Goal: Task Accomplishment & Management: Use online tool/utility

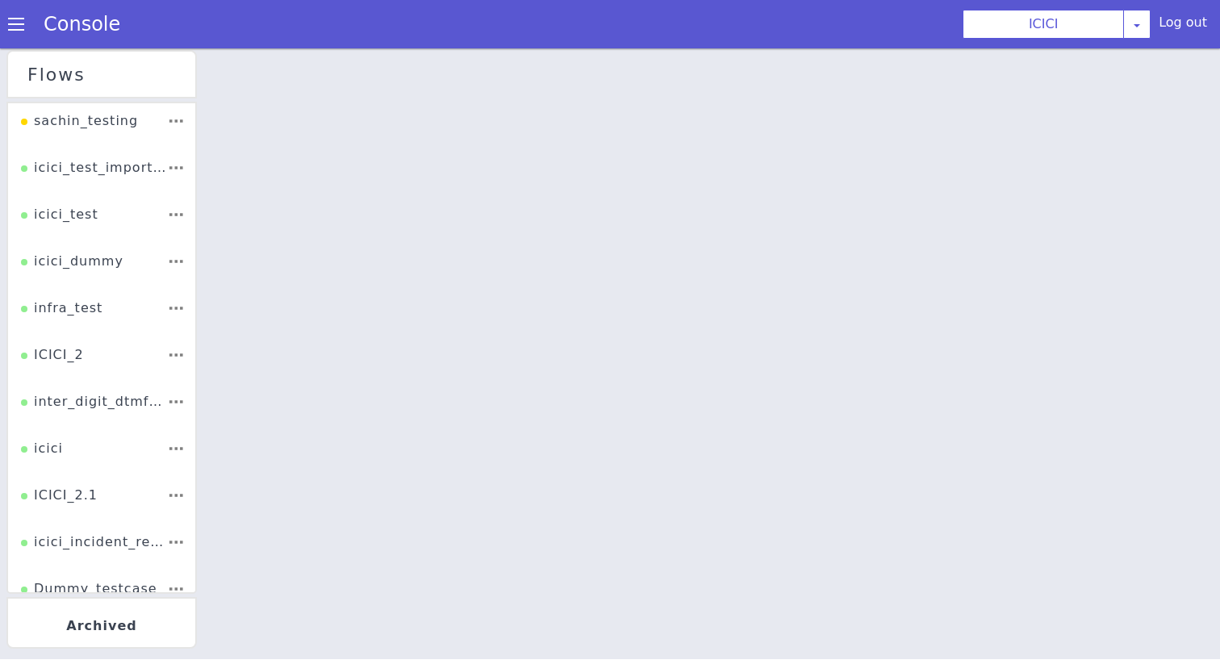
click at [77, 355] on div "ICICI_2" at bounding box center [53, 345] width 64 height 32
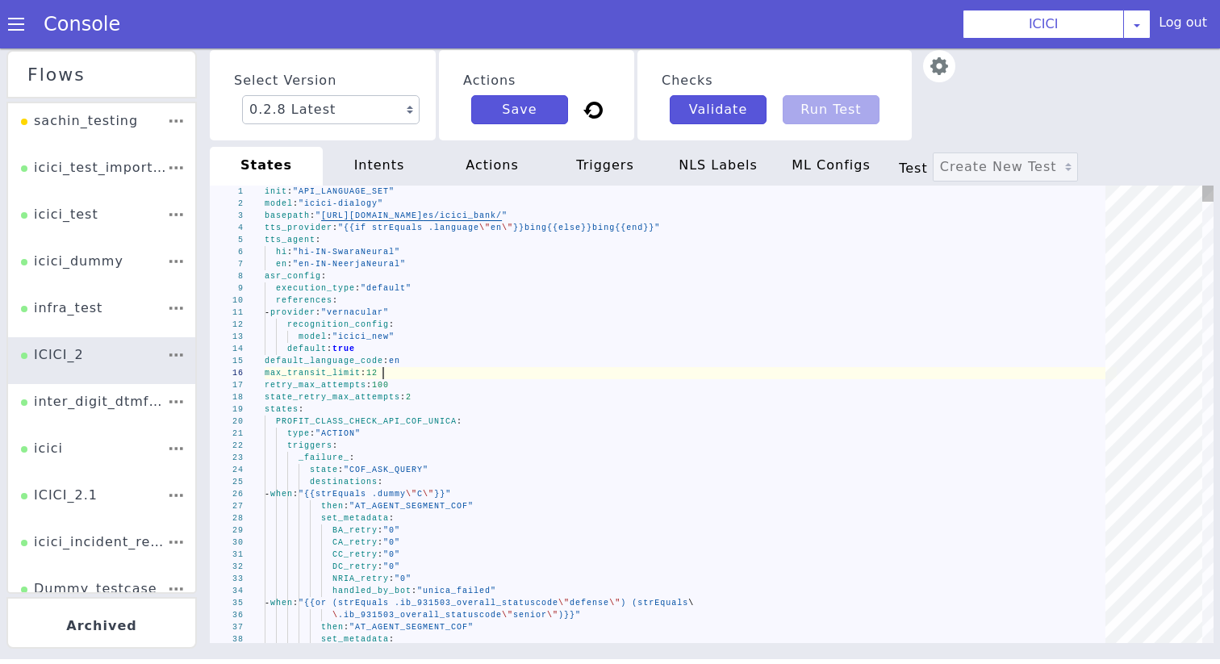
click at [596, 377] on div "max_transit_limit : 12" at bounding box center [691, 373] width 852 height 12
type textarea "type: "ACTION" triggers: _failure_: state: "COF_ASK_QUERY" destinations: - when…"
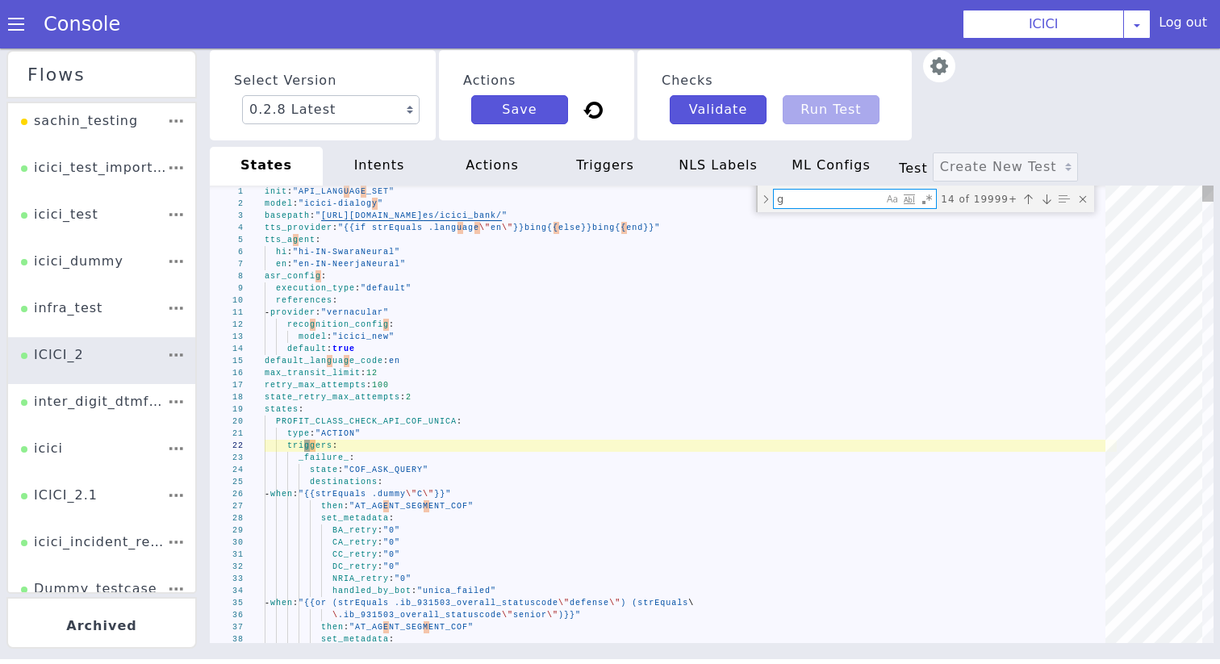
type textarea "gm"
type textarea "CC_retry: "0" DC_retry: "0" NRIA_retry: "0" handled_by_bot: "no" - when: "{{or …"
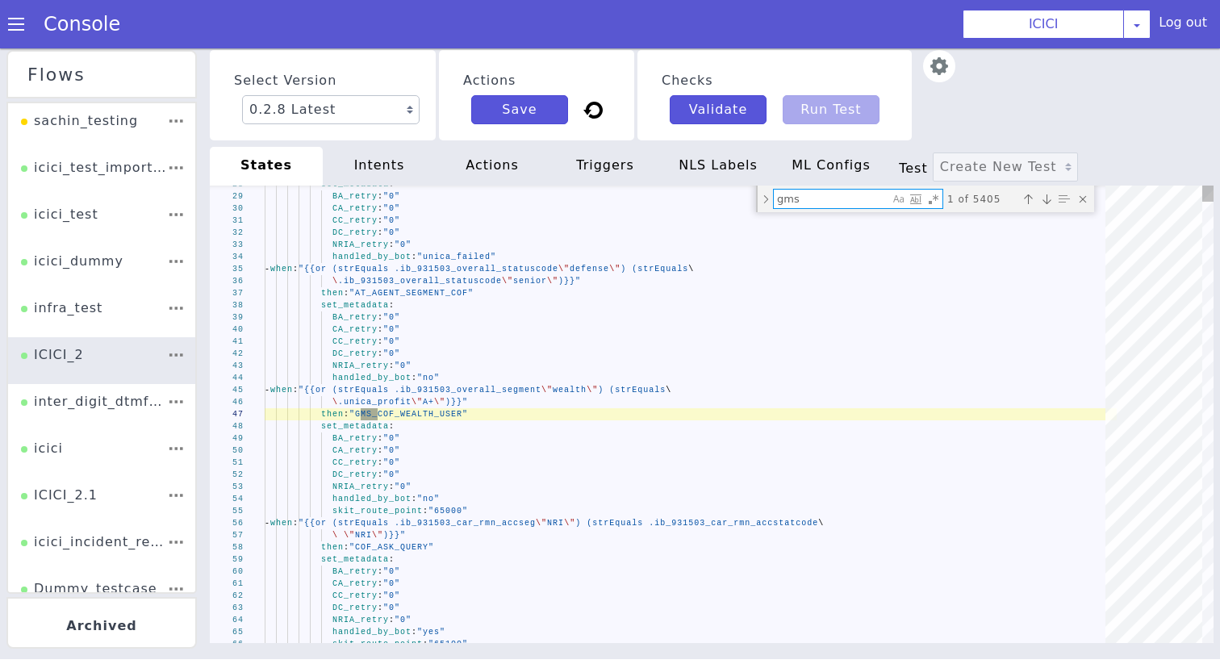
type textarea "gms_"
type textarea "state: "[US_STATE]_NOT_SAVINGS_ACCOUNT" _success_: state: "[US_STATE]_NOT_SAVIN…"
type textarea "gms_a"
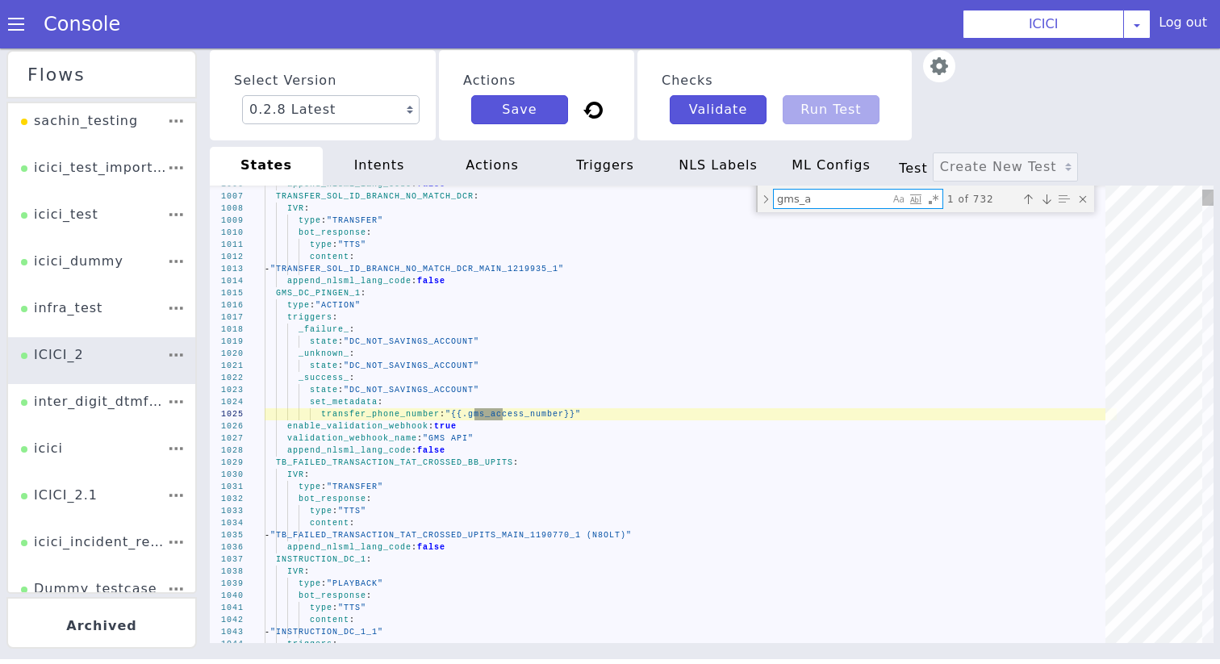
type textarea "content: - "New Block 1217856_MAIN_1217856_1" append_nlsml_lang_code: false GMS…"
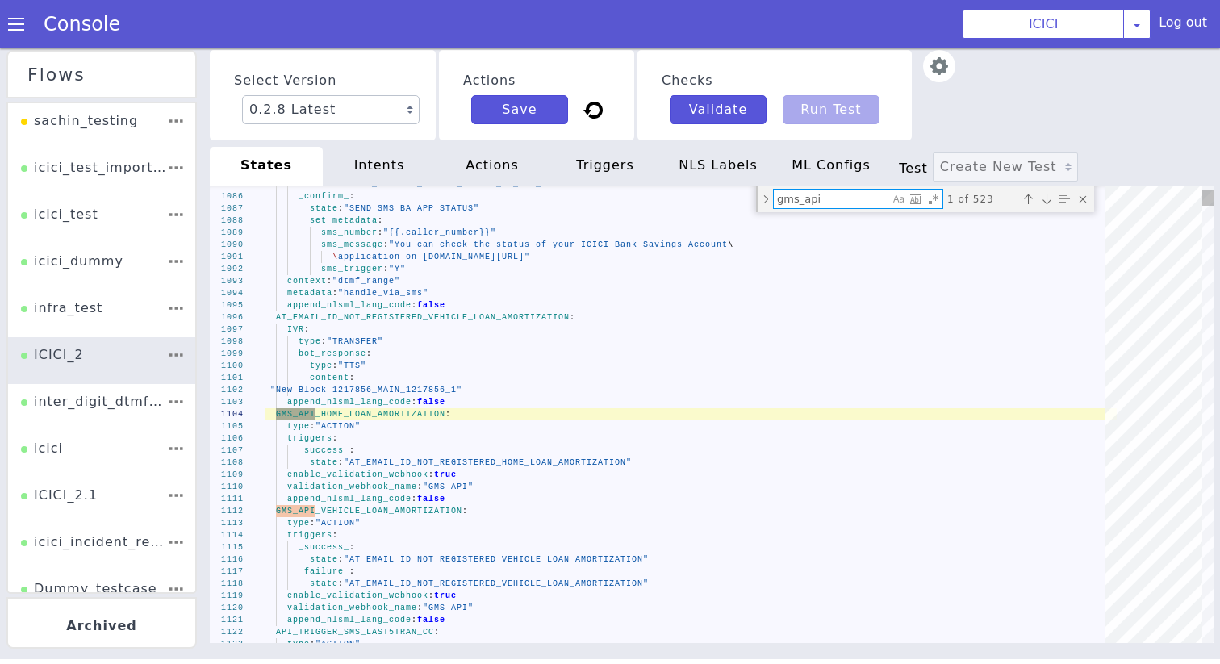
type textarea "gms_api_"
type textarea "f_tf_name_2: "IncidentBO.userField3" f_tf_name_3: "IncidentBO.userField4" sms_m…"
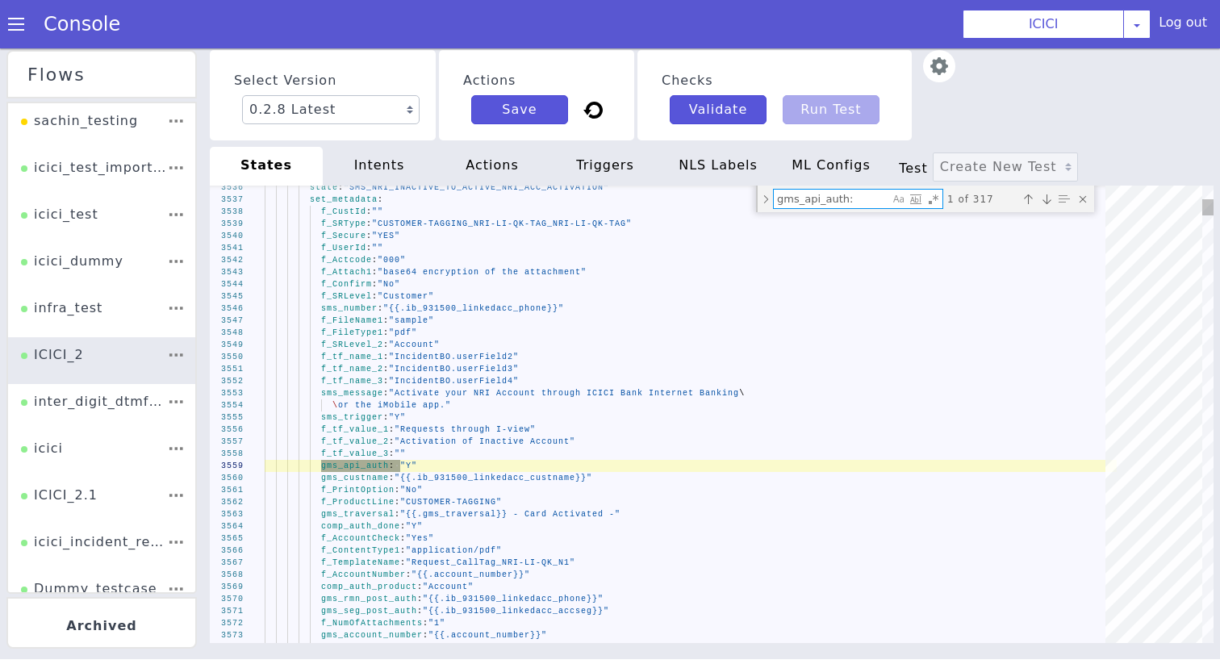
type textarea "gms_api_auth: ""
type textarea "set_metadata: gms_skill: "RL" gms_api_auth: "N" skit_route_point: "65001" appen…"
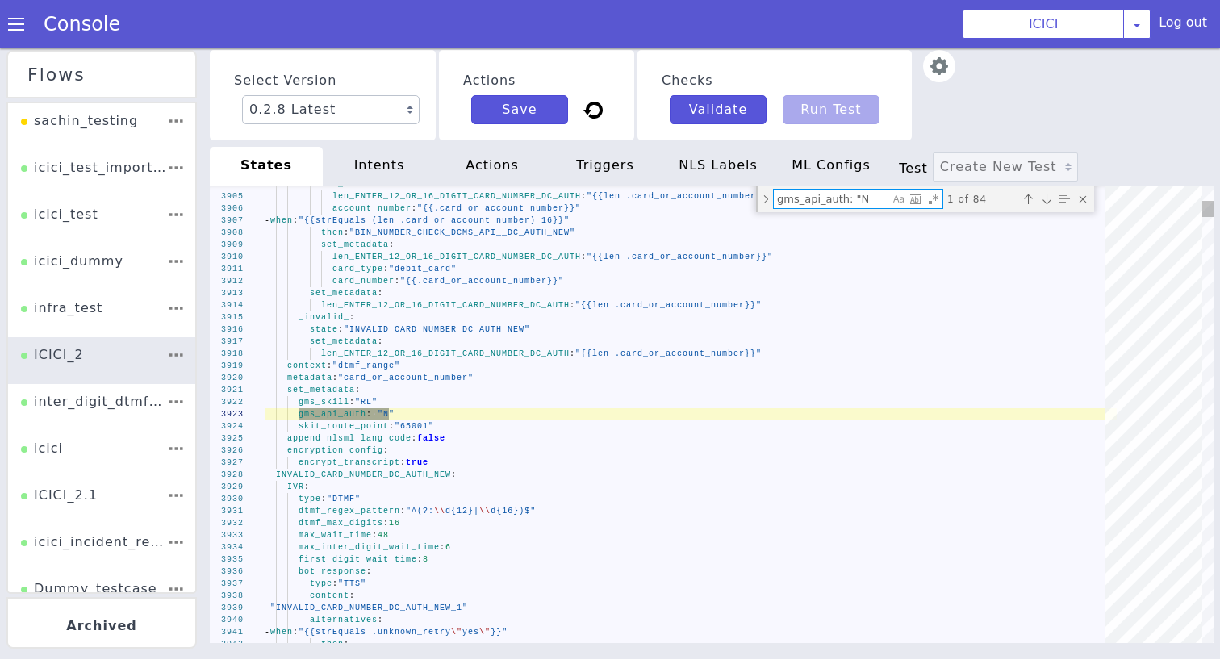
type textarea "gms_api_auth: "N""
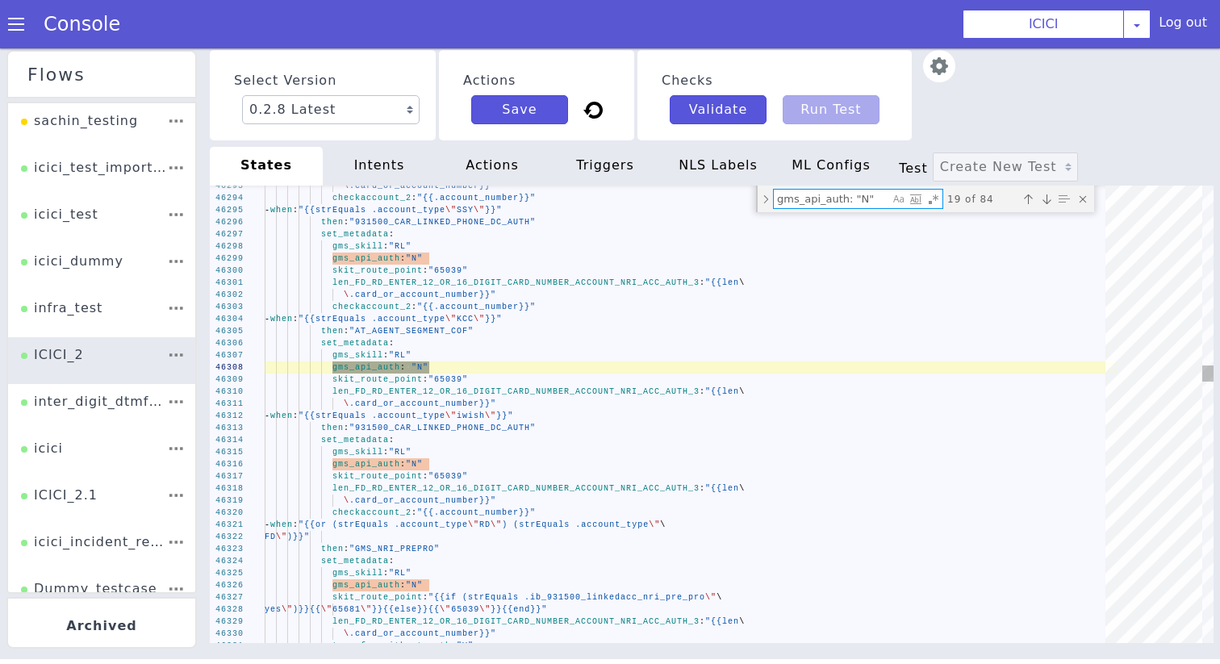
type textarea "\ .card_or_account_number}}" - when: "{{strEquals .account_type \"iwish\"}}" th…"
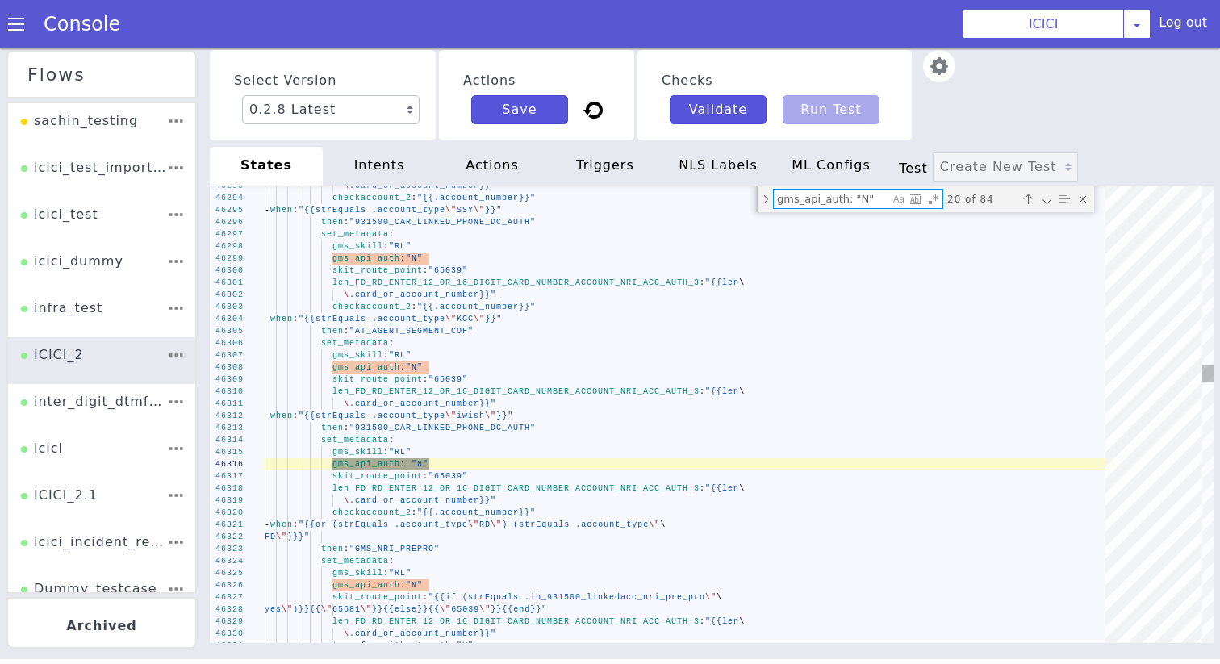
type textarea "gms_api_auth: "N""
click at [456, 563] on div "set_metadata :" at bounding box center [691, 561] width 852 height 12
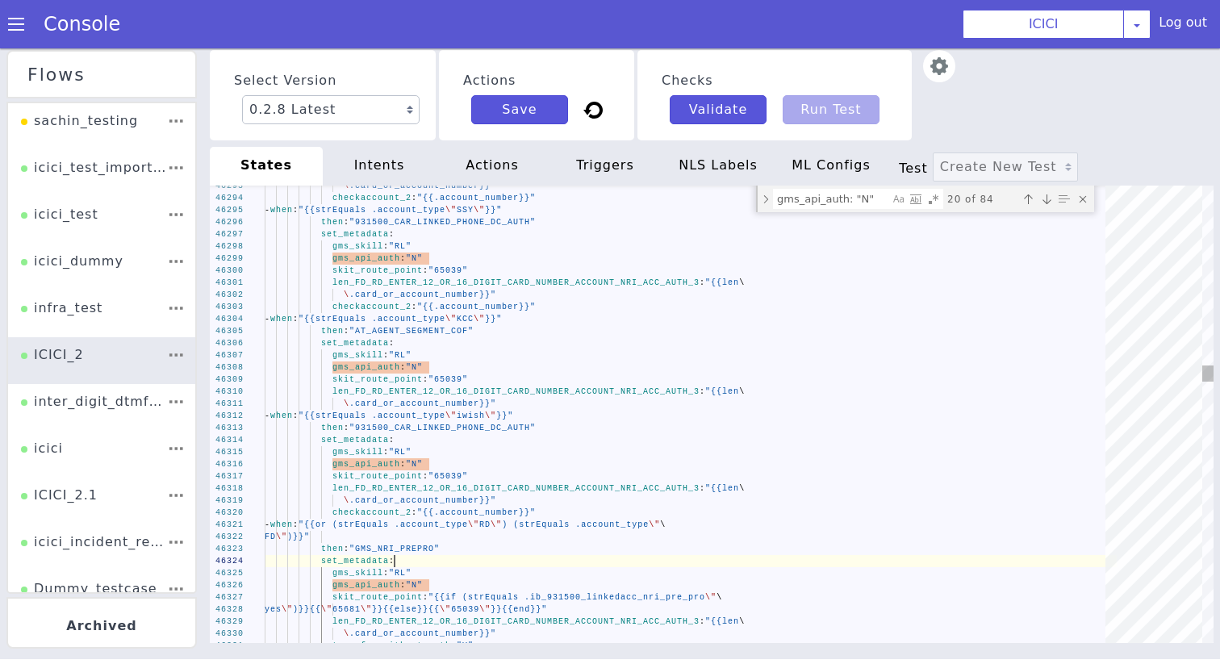
click at [824, 190] on textarea "gms_api_auth: "N"" at bounding box center [831, 199] width 115 height 19
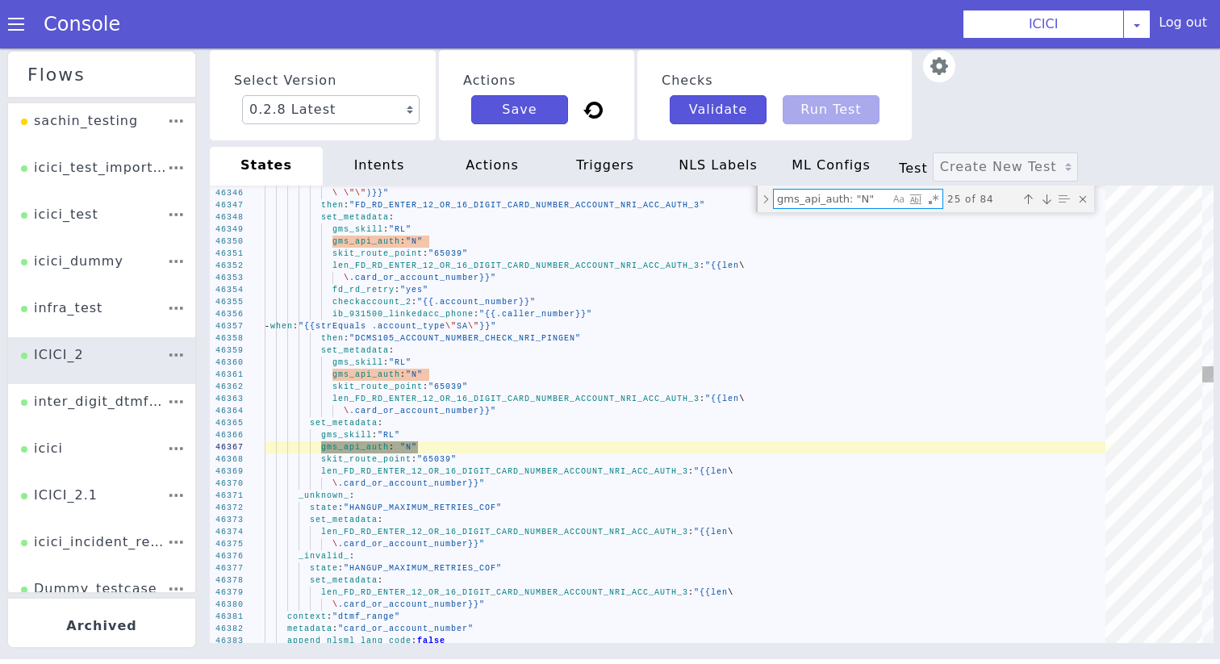
click at [874, 206] on textarea "gms_api_auth: "N"" at bounding box center [840, 213] width 116 height 26
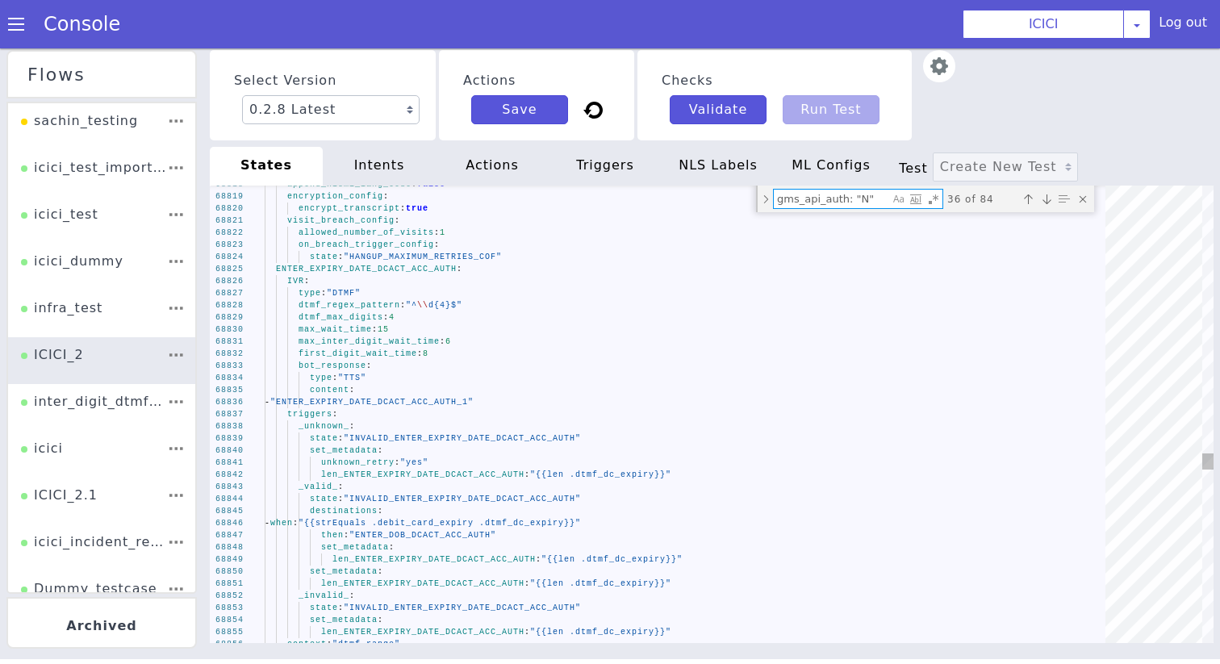
click at [561, 152] on textarea "gms_api_auth: "N"" at bounding box center [534, 94] width 55 height 115
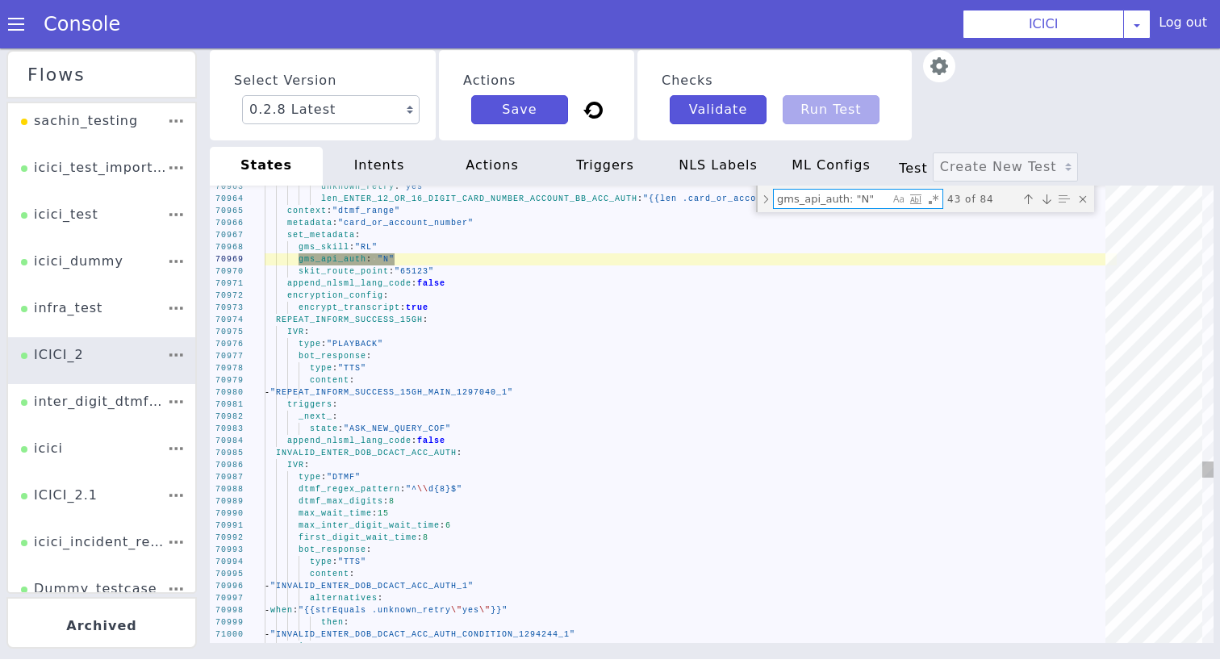
click at [879, 215] on textarea "gms_api_auth: "N"" at bounding box center [852, 232] width 117 height 35
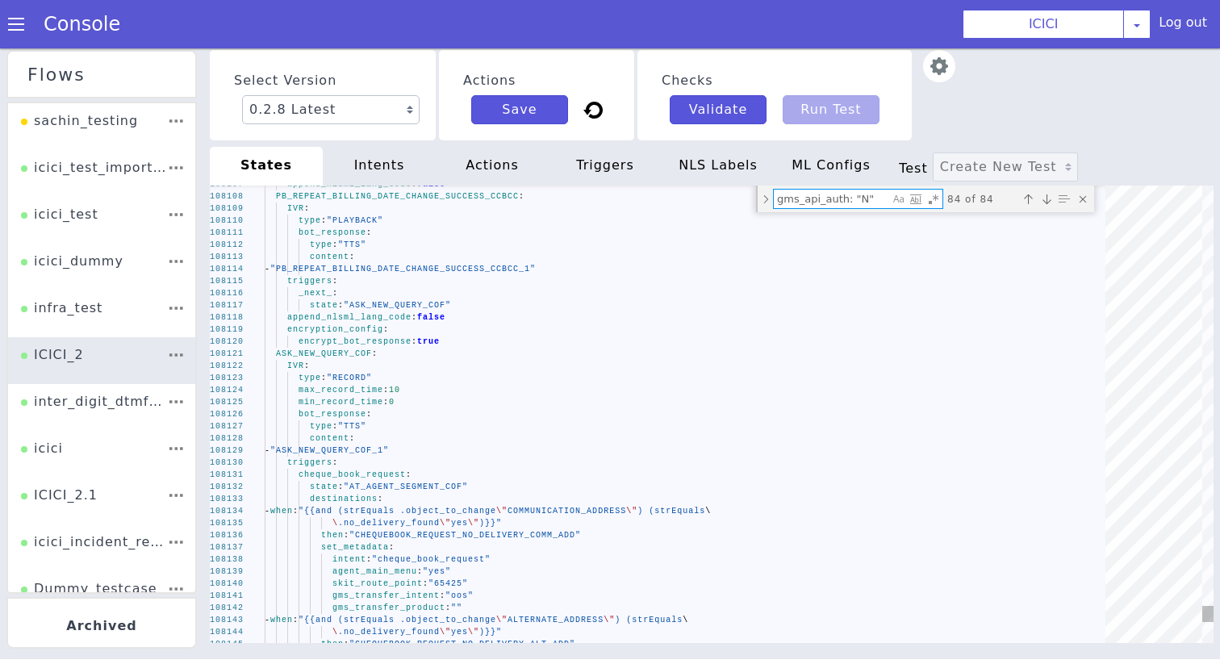
type textarea "set_metadata: gms_skill: "RL" gms_api_auth: "N" skit_route_point: "65001" appen…"
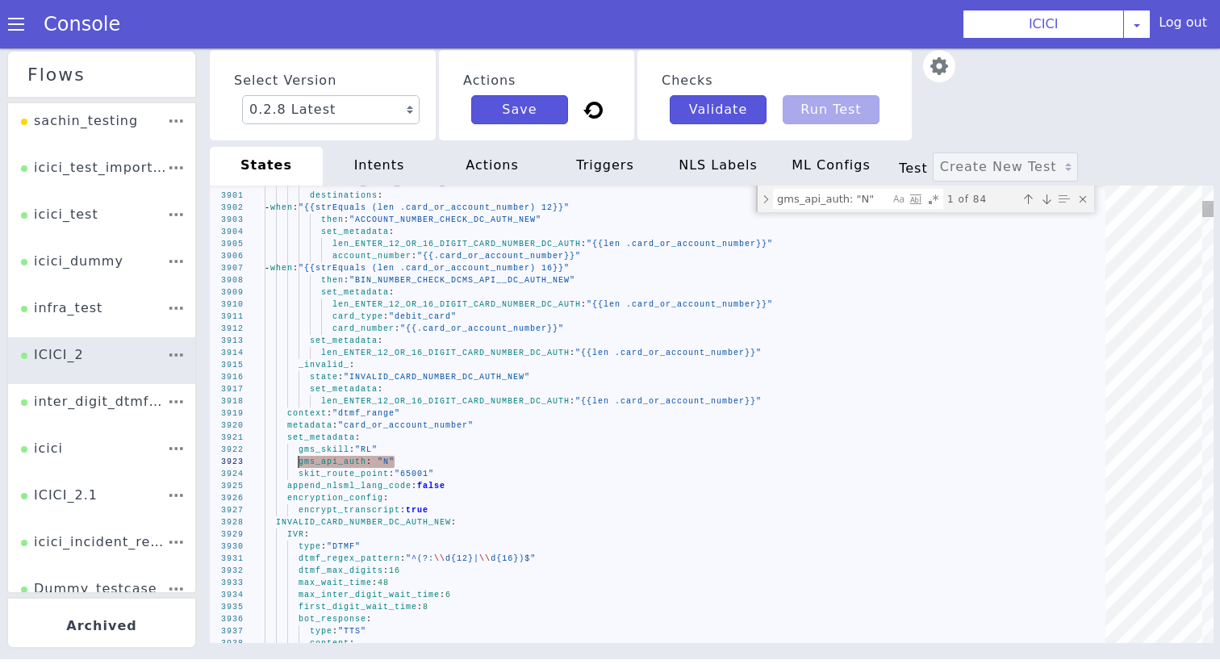
drag, startPoint x: 411, startPoint y: 461, endPoint x: 298, endPoint y: 462, distance: 112.1
